Goal: Transaction & Acquisition: Purchase product/service

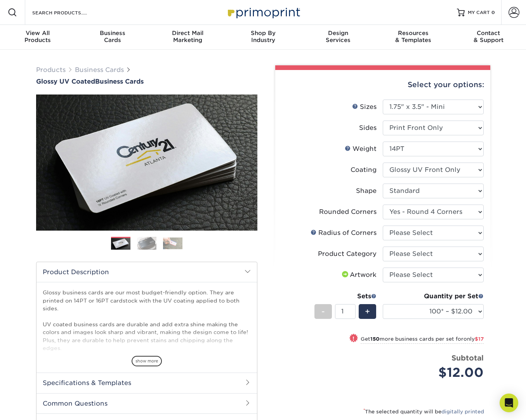
select select "1.75x3.50"
click at [470, 208] on select "Please Select Yes - Round 2 Corners Yes - Round 4 Corners No" at bounding box center [433, 211] width 101 height 15
select select "0"
click at [383, 204] on select "Please Select Yes - Round 2 Corners Yes - Round 4 Corners No" at bounding box center [433, 211] width 101 height 15
select select "-1"
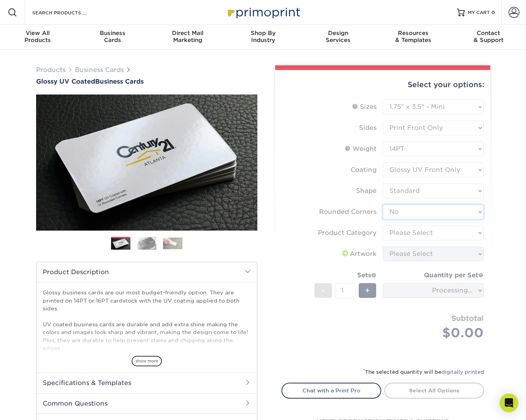
scroll to position [0, 0]
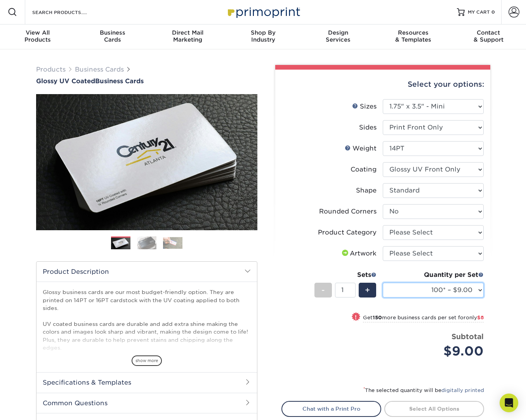
click at [473, 285] on select "100* – $9.00 250* – $17.00 500 – $33.00 1000 – $47.00 2500 – $97.00 5000 – $143…" at bounding box center [433, 289] width 101 height 15
click at [420, 287] on select "100* – $9.00 250* – $17.00 500 – $33.00 1000 – $47.00 2500 – $97.00 5000 – $143…" at bounding box center [433, 289] width 101 height 15
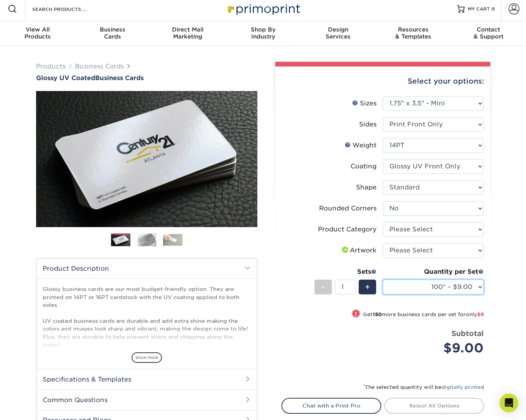
scroll to position [3, 0]
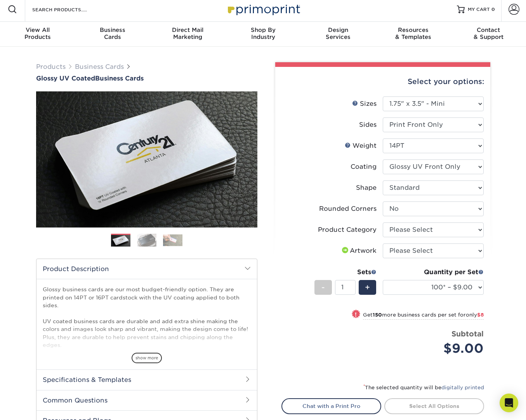
click at [464, 202] on ul "Sizes Help Sizes Please Select 1.5" x 3.5" - Mini 1.75" x 3.5" - Mini 2" x 2" -…" at bounding box center [383, 231] width 203 height 271
click at [462, 209] on select "Please Select Yes - Round 2 Corners Yes - Round 4 Corners No" at bounding box center [433, 208] width 101 height 15
select select "7672df9e-0e0a-464d-8e1f-920c575e4da3"
click at [383, 201] on select "Please Select Yes - Round 2 Corners Yes - Round 4 Corners No" at bounding box center [433, 208] width 101 height 15
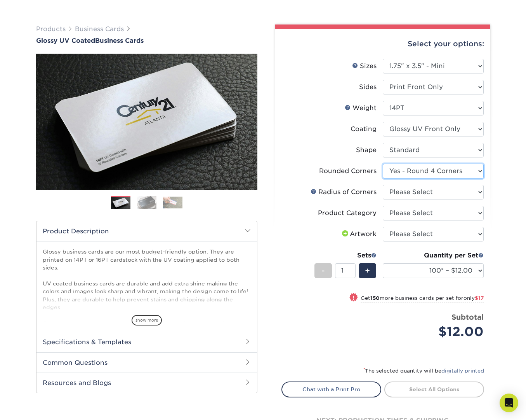
scroll to position [75, 0]
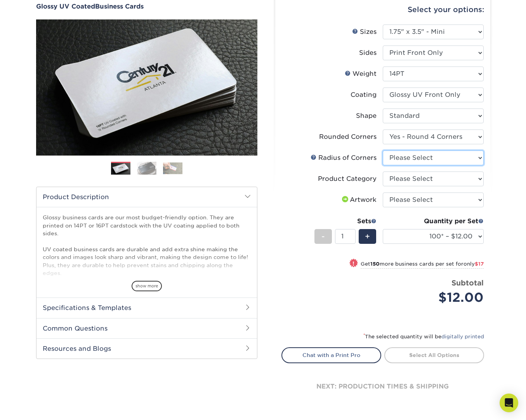
click at [445, 160] on select "Please Select Rounded 1/8" Rounded 1/4"" at bounding box center [433, 157] width 101 height 15
select select "479fbfe7-6a0c-4895-8c9a-81739b7486c9"
click at [383, 150] on select "Please Select Rounded 1/8" Rounded 1/4"" at bounding box center [433, 157] width 101 height 15
click at [476, 235] on select "100* – $12.00 250* – $29.00 500 – $57.00 1000 – $70.00 2500 – $120.00 5000 – $1…" at bounding box center [433, 236] width 101 height 15
click at [440, 237] on select "100* – $12.00 250* – $29.00 500 – $57.00 1000 – $70.00 2500 – $120.00 5000 – $1…" at bounding box center [433, 236] width 101 height 15
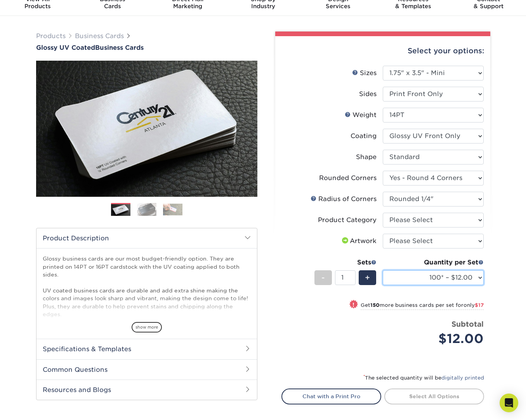
scroll to position [0, 0]
